Goal: Information Seeking & Learning: Learn about a topic

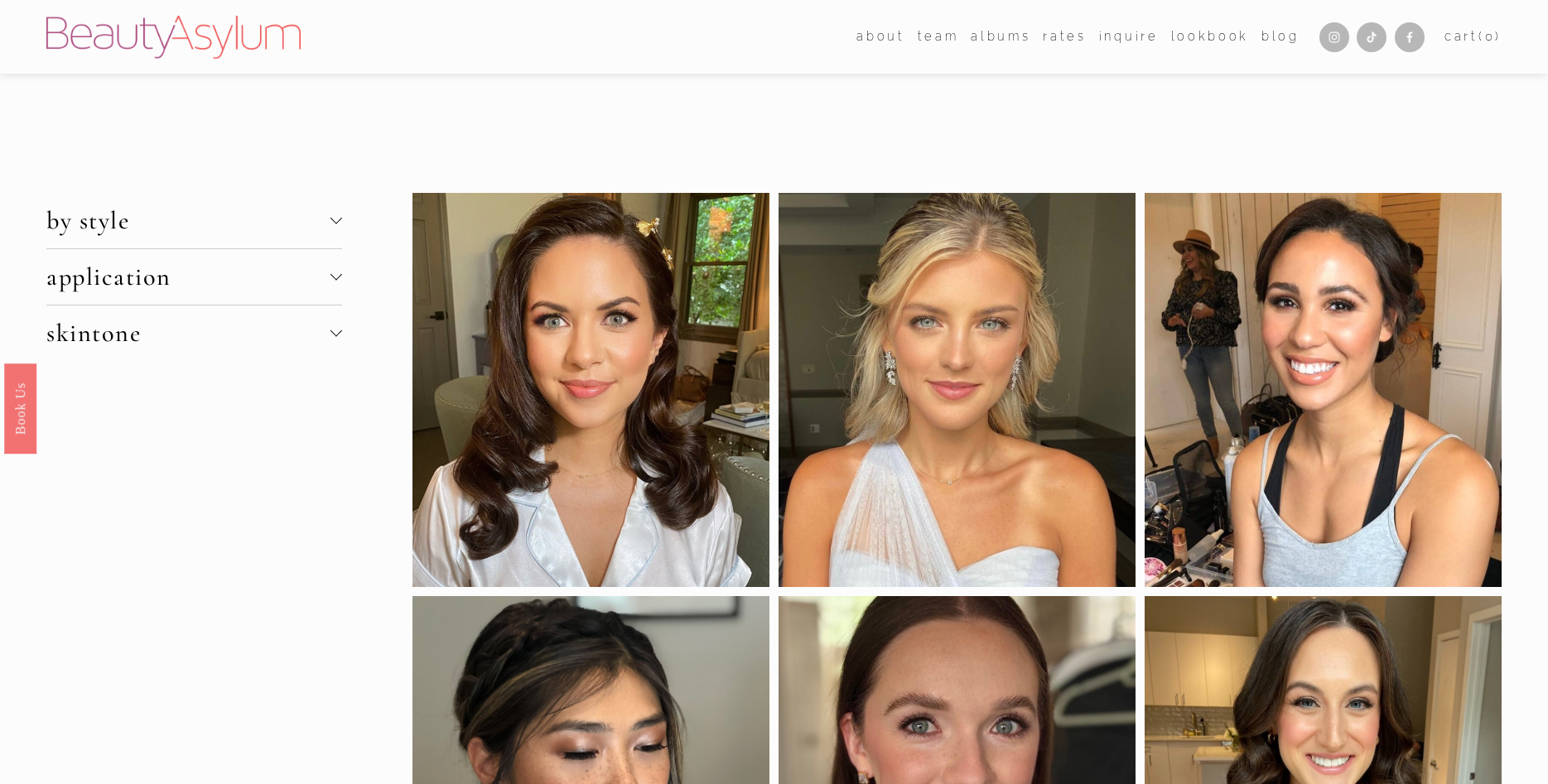
click at [326, 217] on span "by style" at bounding box center [188, 220] width 284 height 30
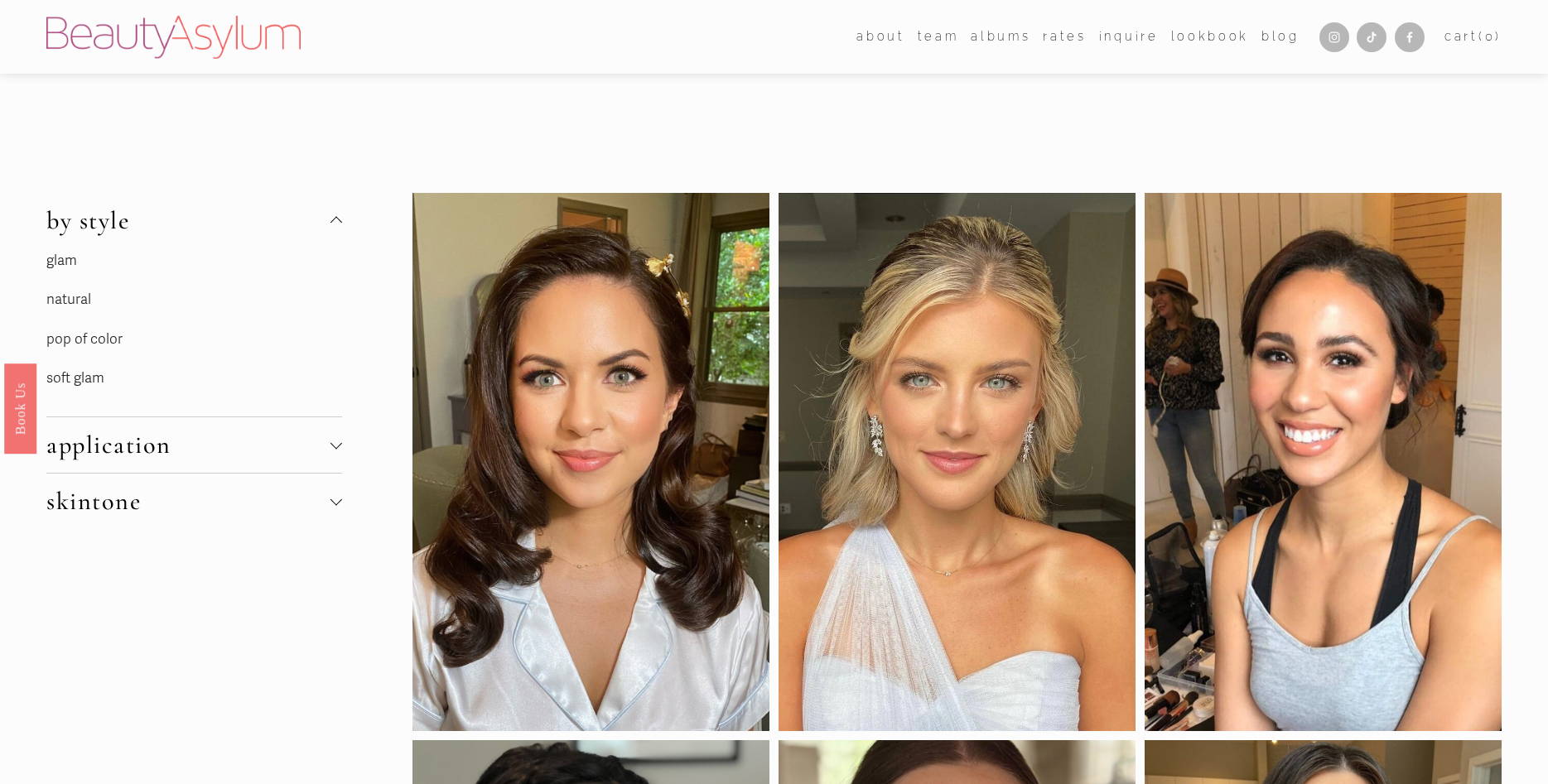
click at [83, 296] on link "natural" at bounding box center [69, 300] width 45 height 18
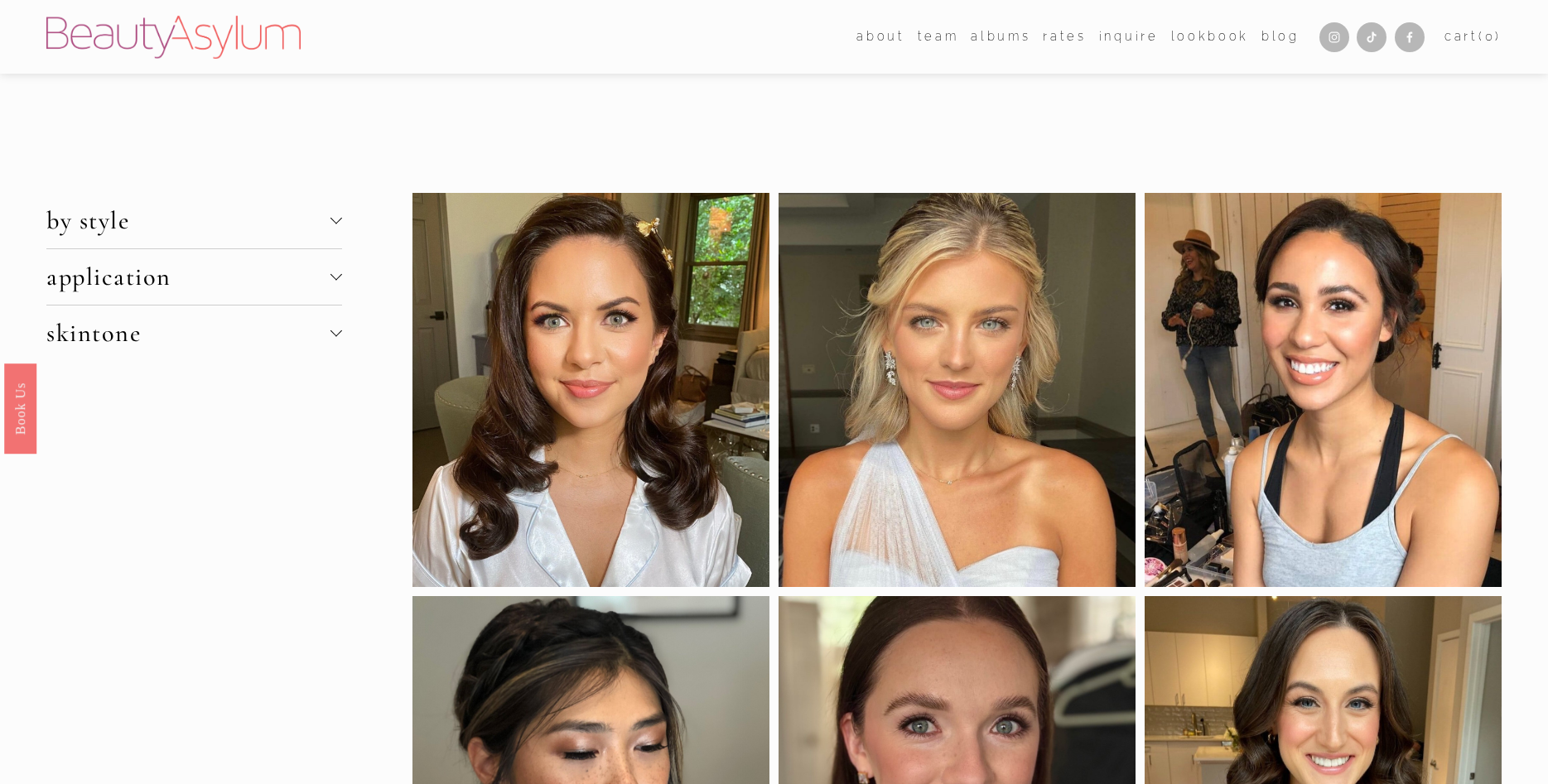
click at [336, 280] on div at bounding box center [337, 275] width 12 height 12
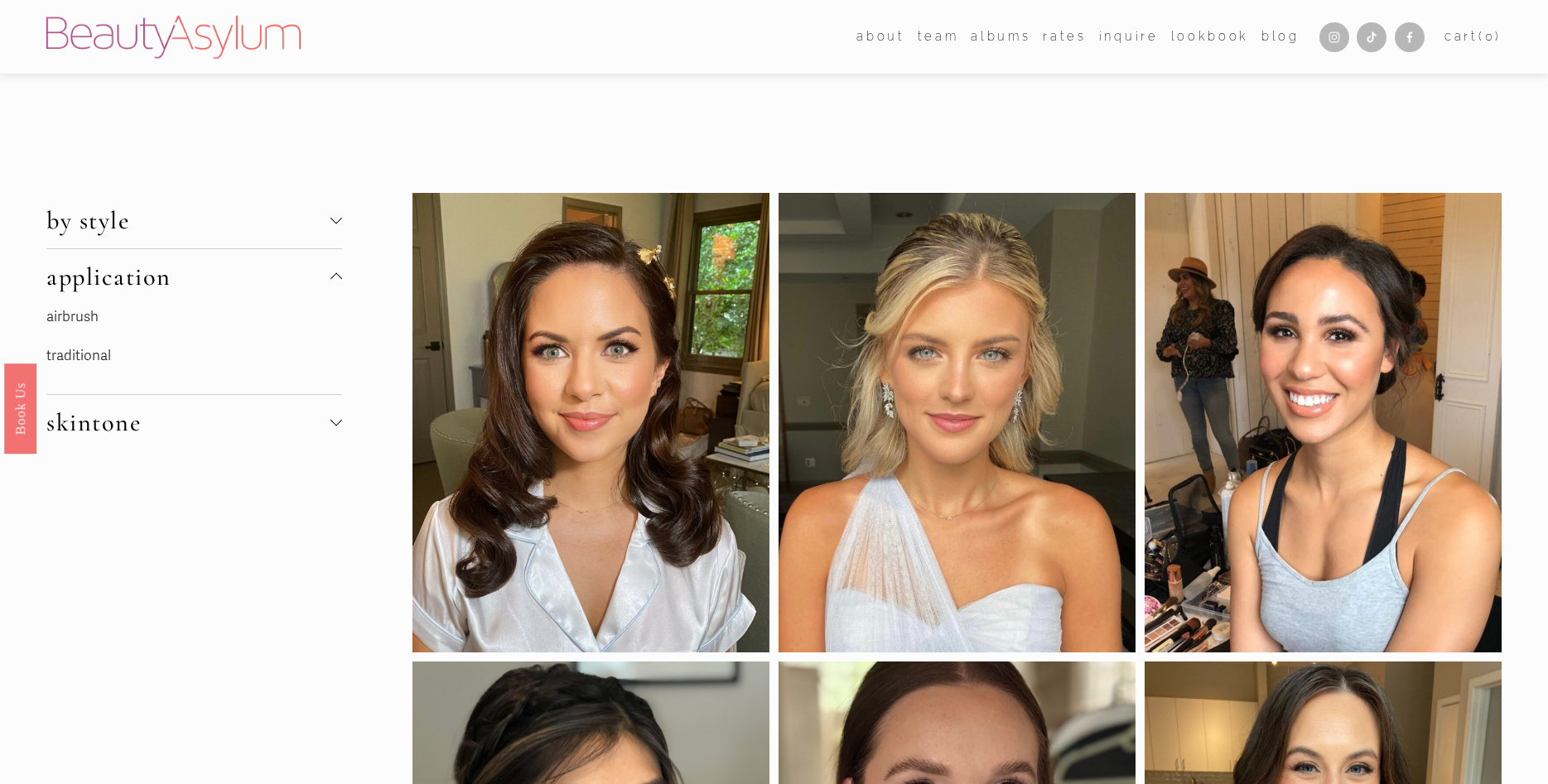
click at [340, 416] on button "skintone" at bounding box center [194, 423] width 296 height 56
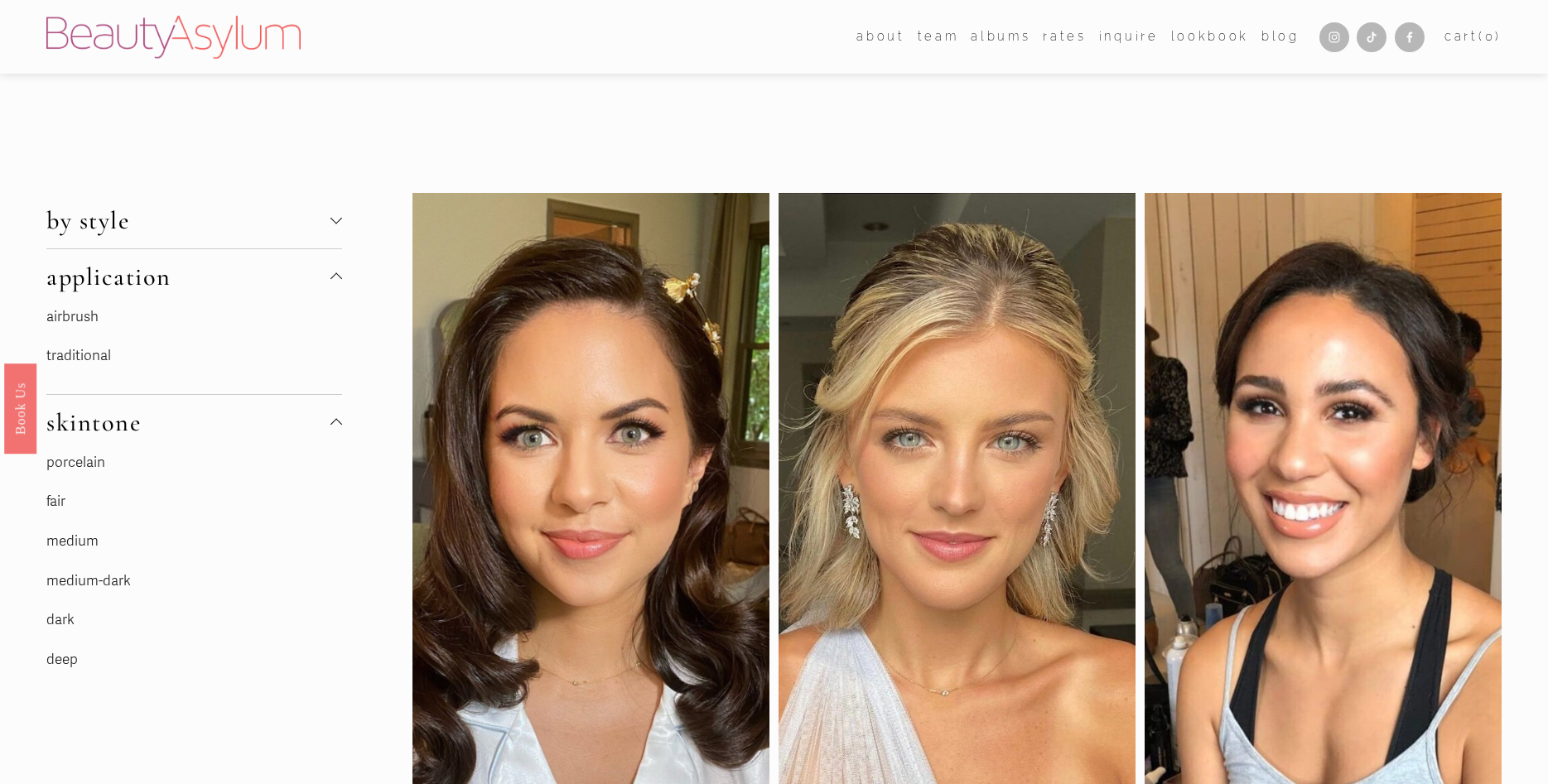
click at [82, 537] on link "medium" at bounding box center [71, 541] width 52 height 18
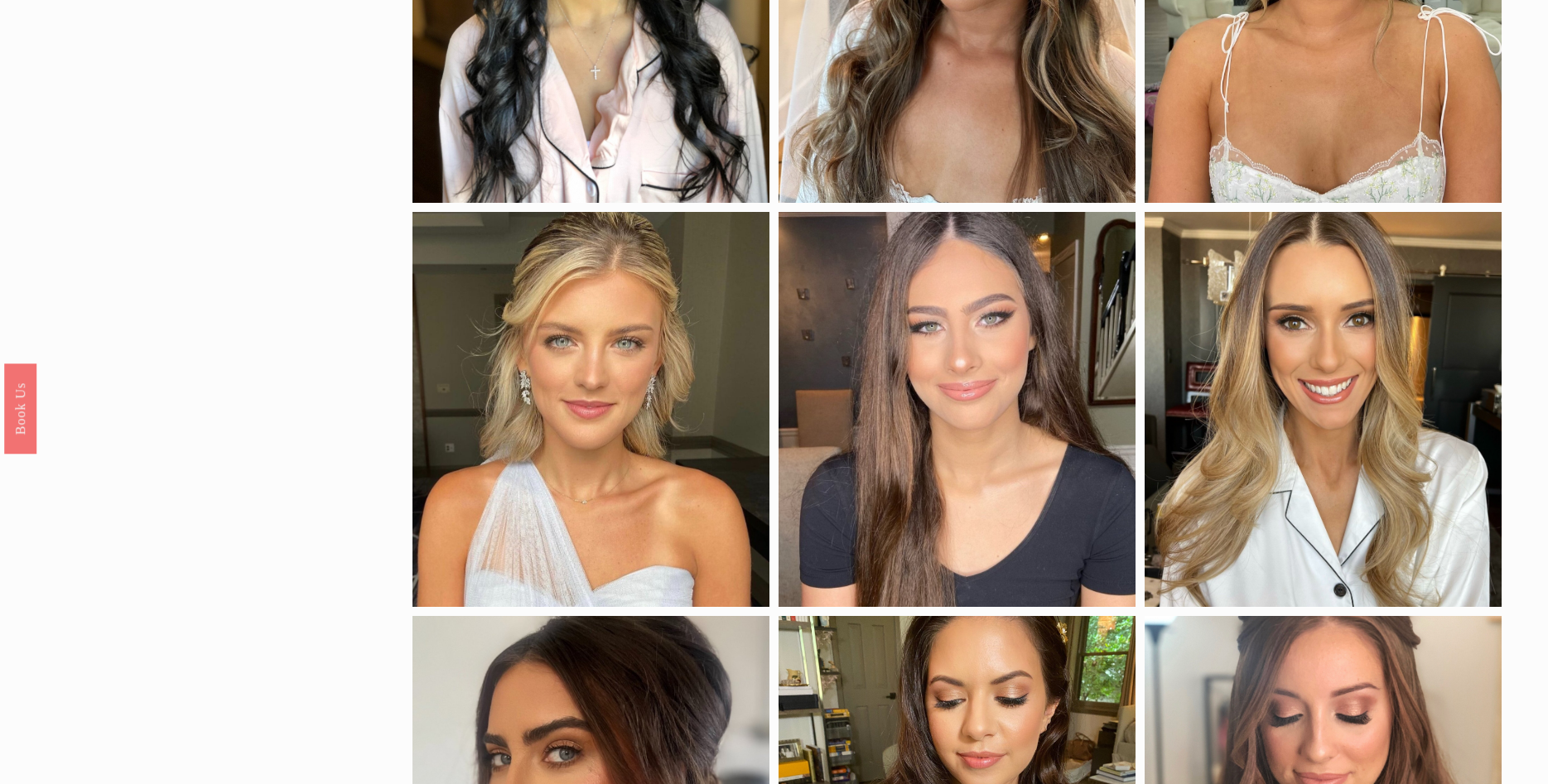
scroll to position [427, 0]
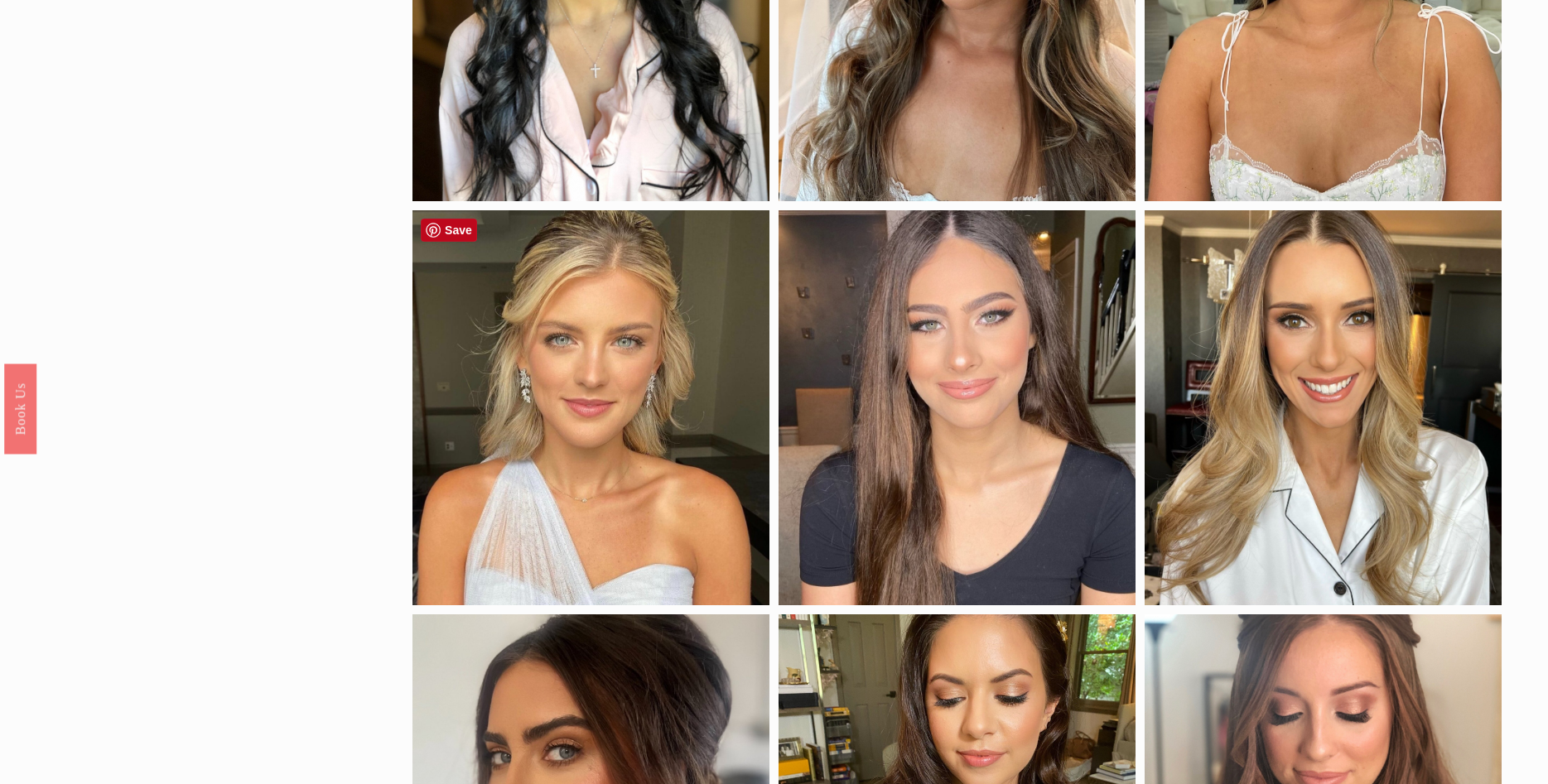
click at [670, 486] on div at bounding box center [590, 408] width 357 height 395
